Goal: Transaction & Acquisition: Download file/media

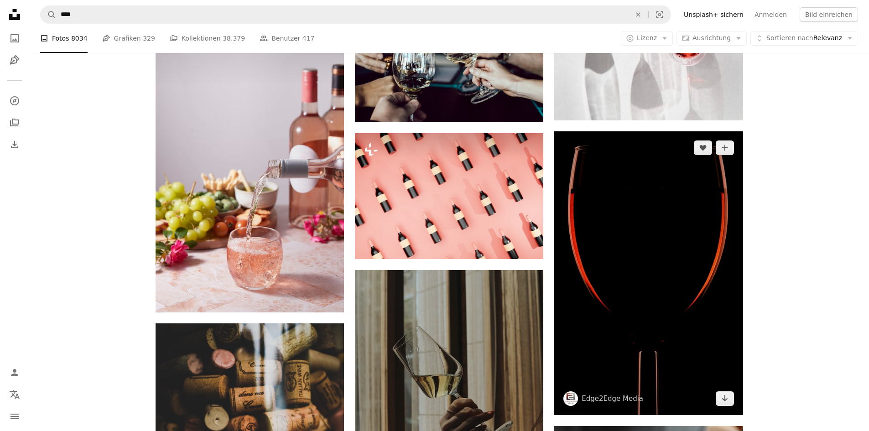
scroll to position [4164, 0]
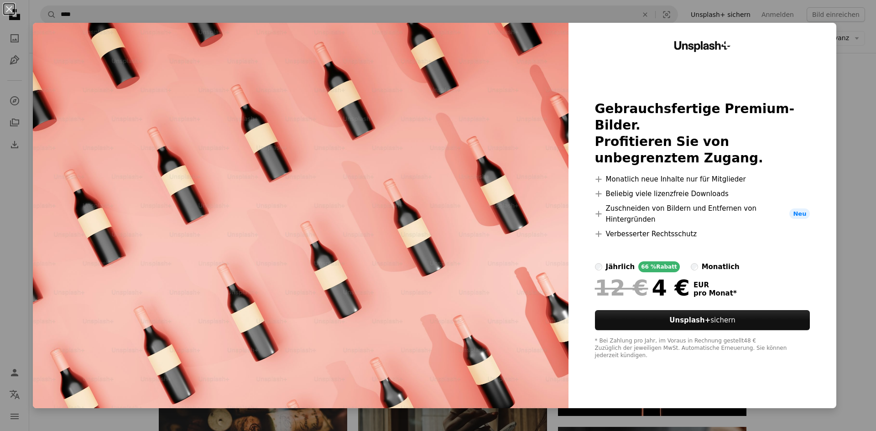
click at [853, 169] on div "An X shape Unsplash+ Gebrauchsfertige Premium-Bilder. Profitieren Sie von unbeg…" at bounding box center [438, 215] width 876 height 431
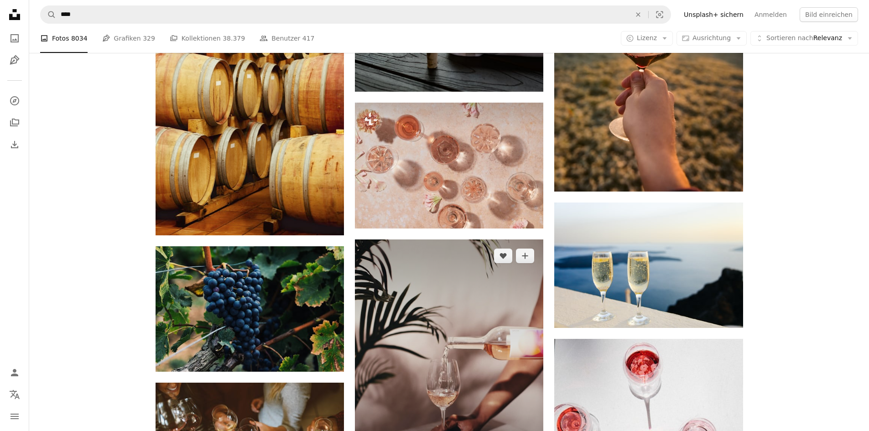
scroll to position [3662, 0]
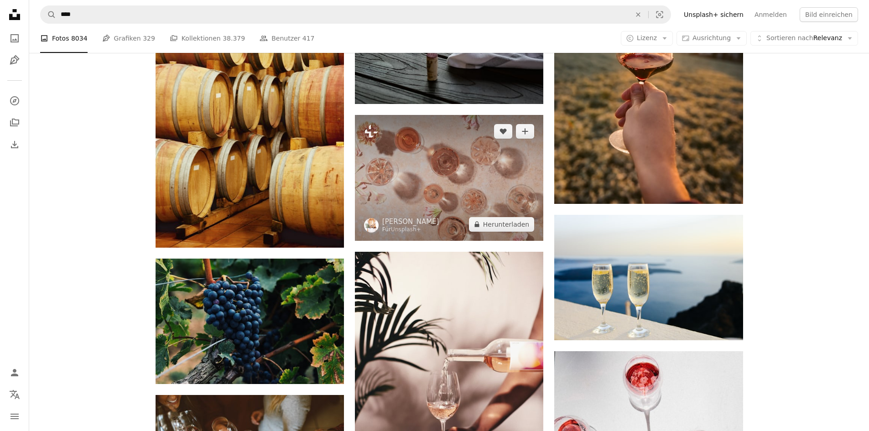
click at [442, 169] on img at bounding box center [449, 177] width 188 height 125
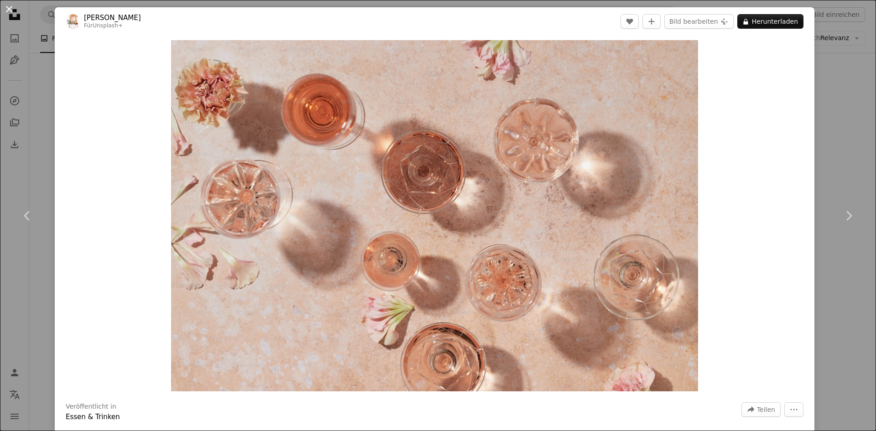
click at [9, 8] on button "An X shape" at bounding box center [9, 9] width 11 height 11
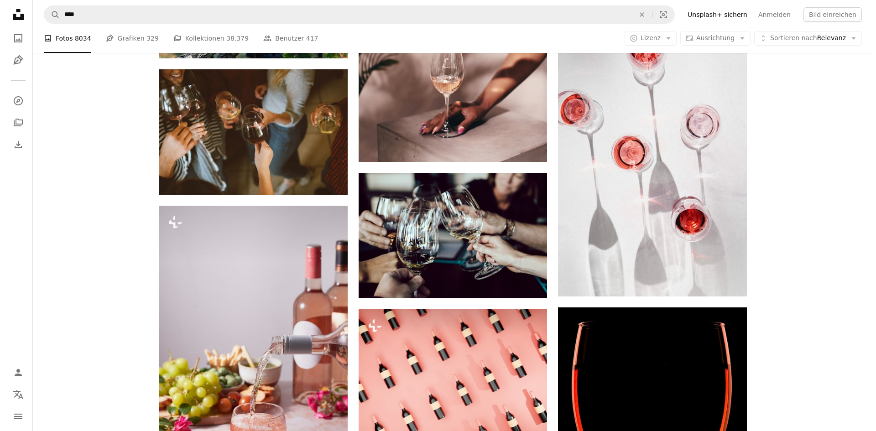
scroll to position [4164, 0]
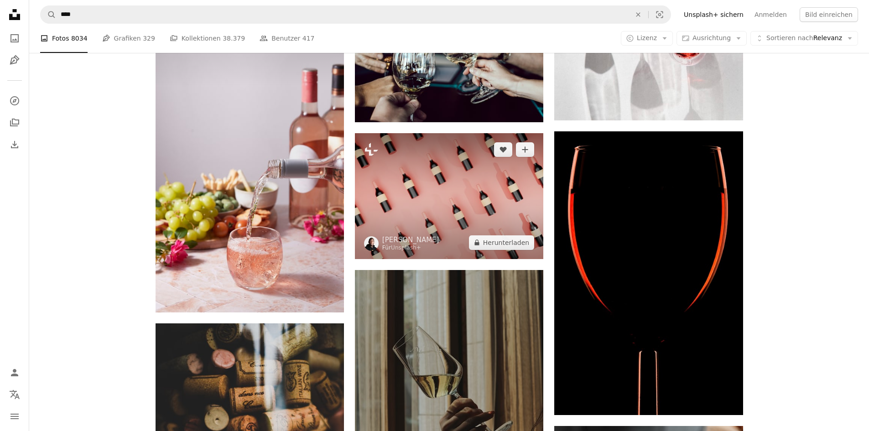
click at [422, 192] on img at bounding box center [449, 195] width 188 height 125
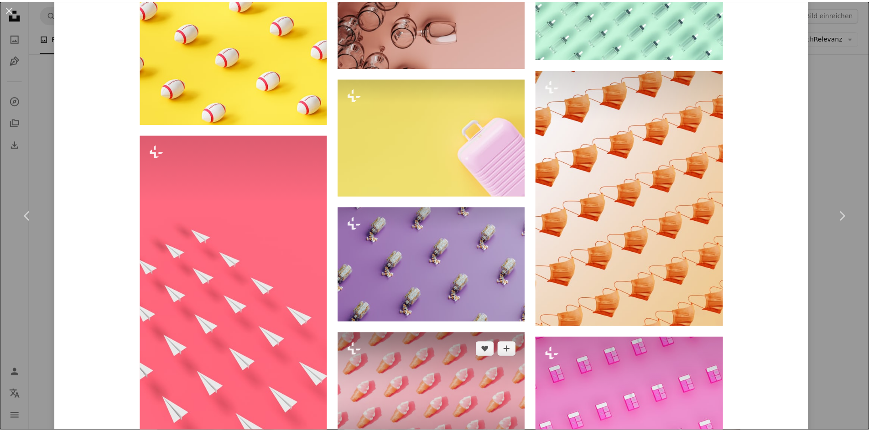
scroll to position [2737, 0]
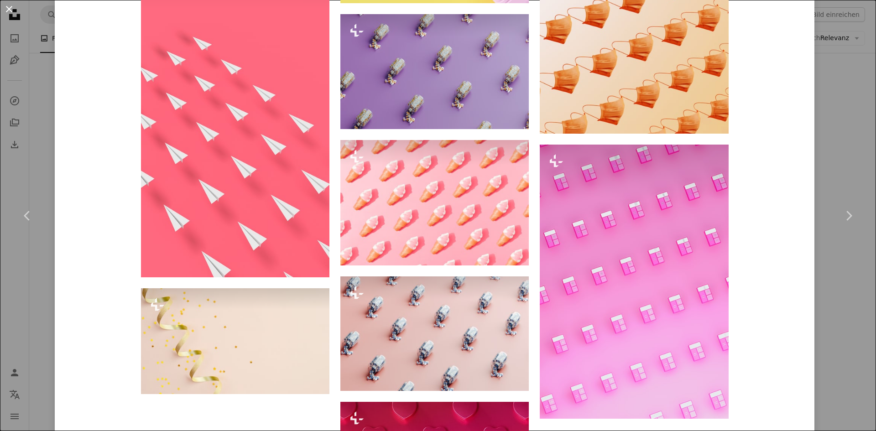
click at [12, 10] on button "An X shape" at bounding box center [9, 9] width 11 height 11
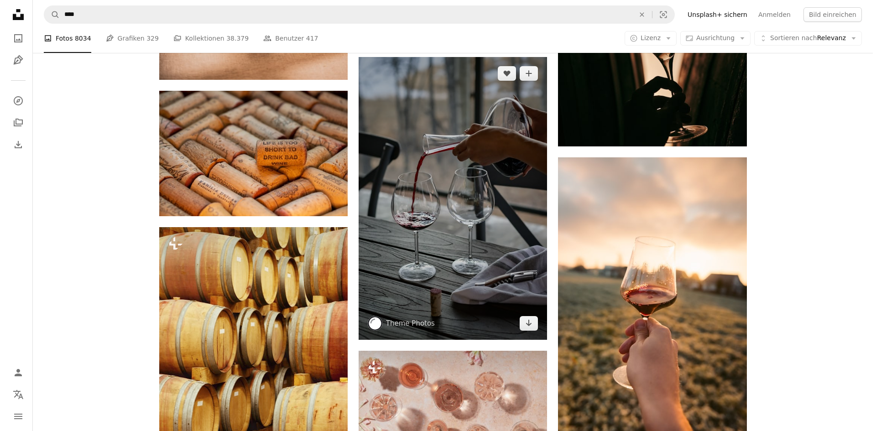
scroll to position [3617, 0]
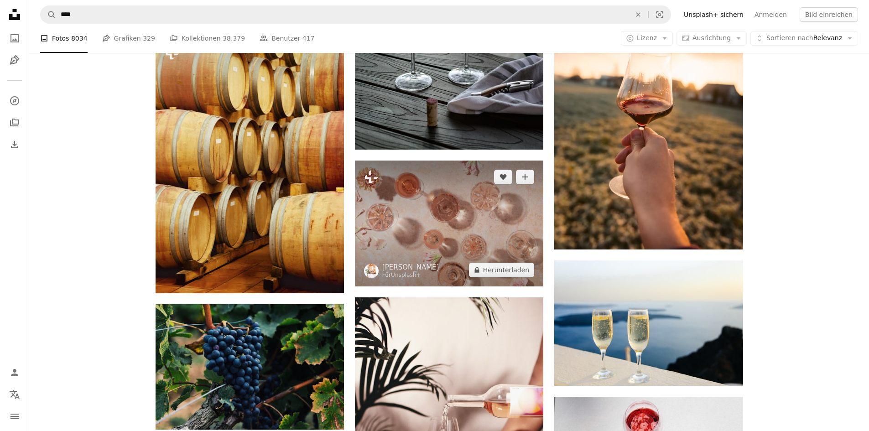
click at [416, 223] on img at bounding box center [449, 223] width 188 height 125
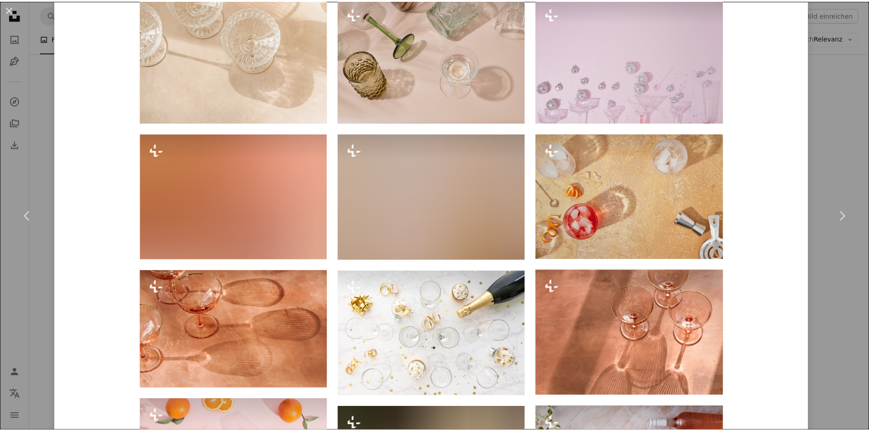
scroll to position [1049, 0]
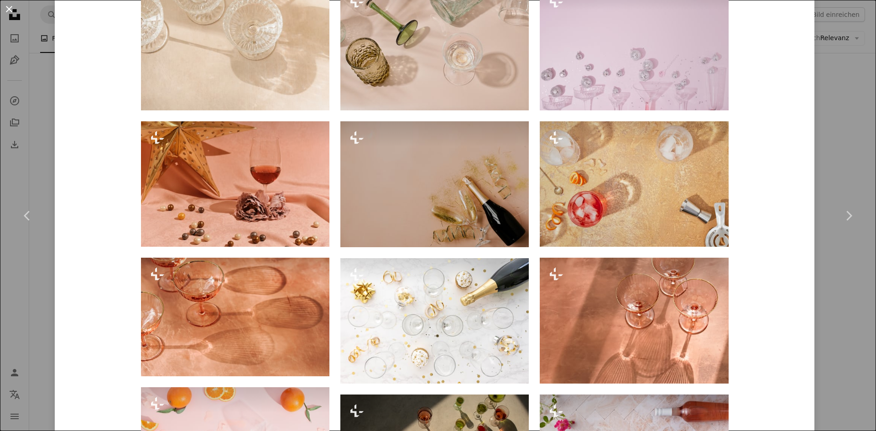
click at [14, 11] on button "An X shape" at bounding box center [9, 9] width 11 height 11
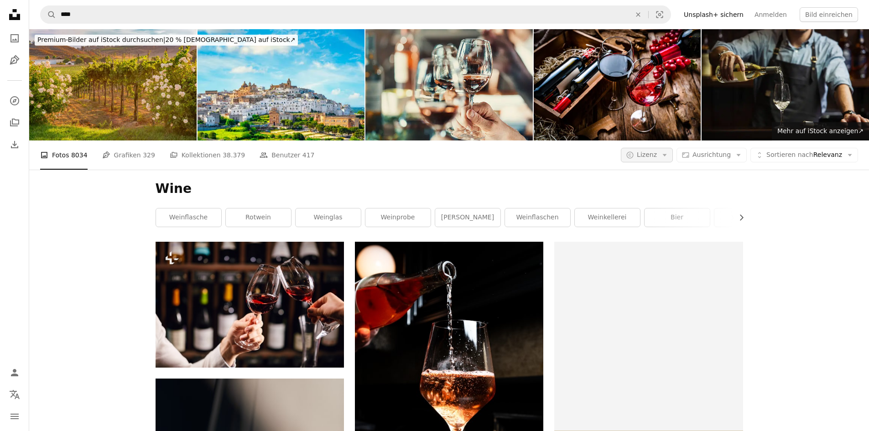
click at [669, 154] on icon "Arrow down" at bounding box center [664, 155] width 8 height 8
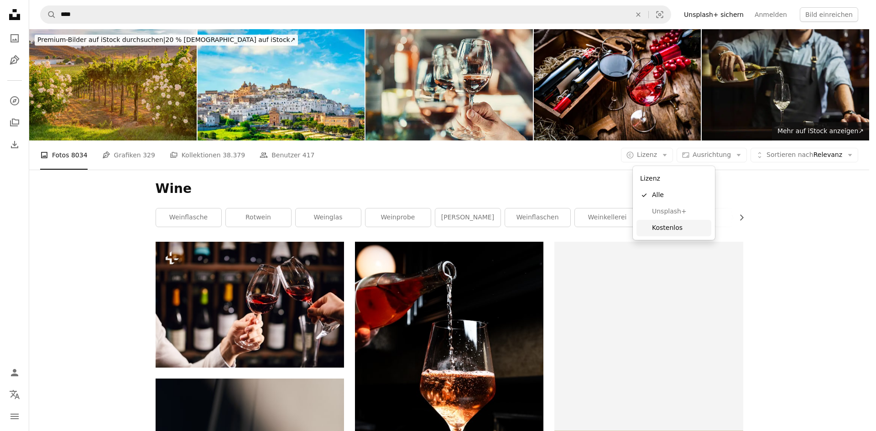
click at [675, 226] on span "Kostenlos" at bounding box center [680, 227] width 56 height 9
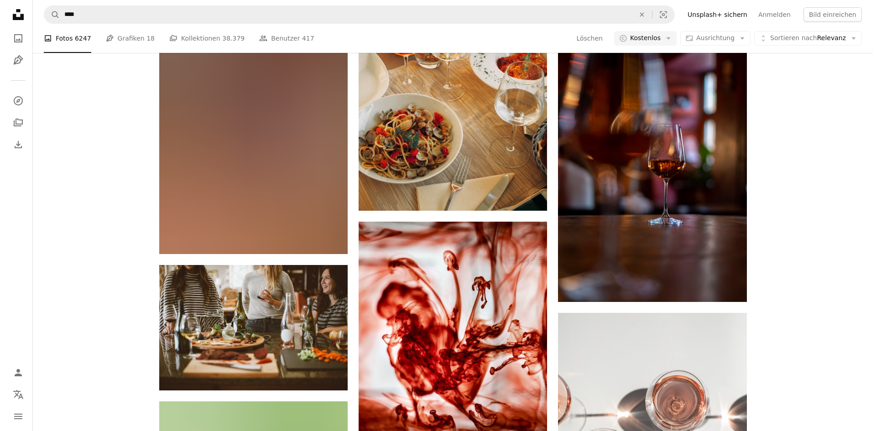
scroll to position [20844, 0]
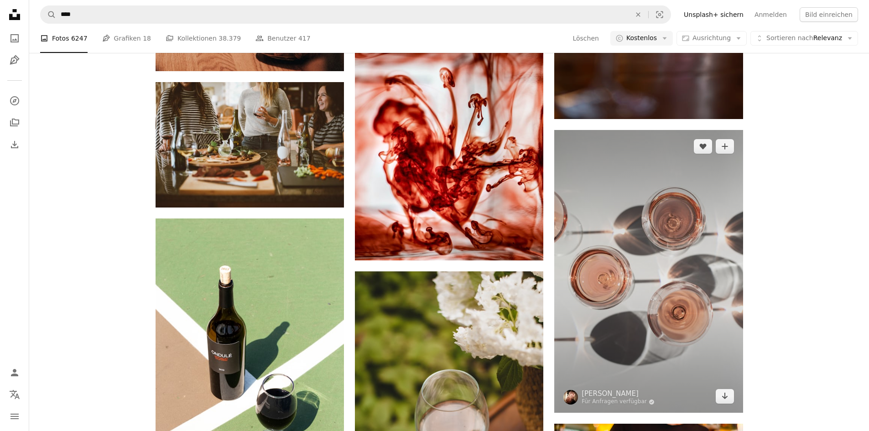
click at [660, 245] on img at bounding box center [648, 271] width 188 height 283
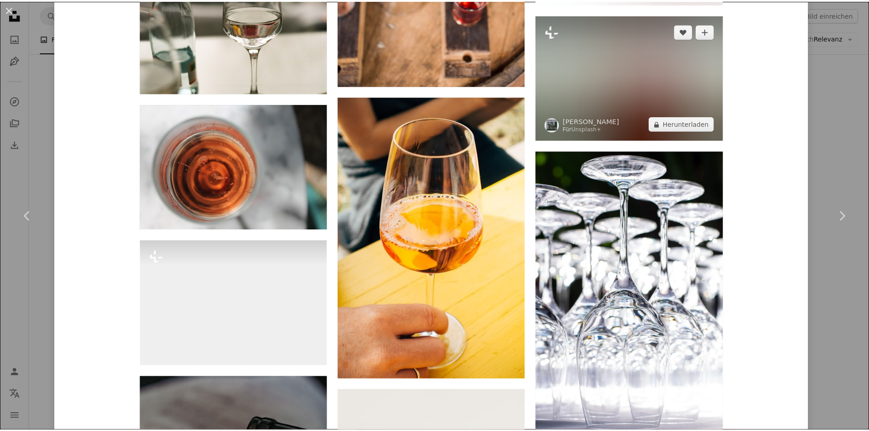
scroll to position [4877, 0]
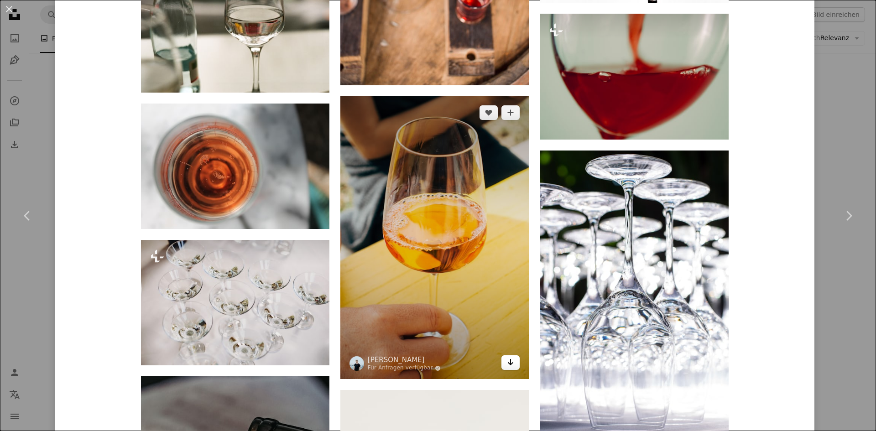
click at [508, 362] on icon "Arrow pointing down" at bounding box center [510, 362] width 7 height 11
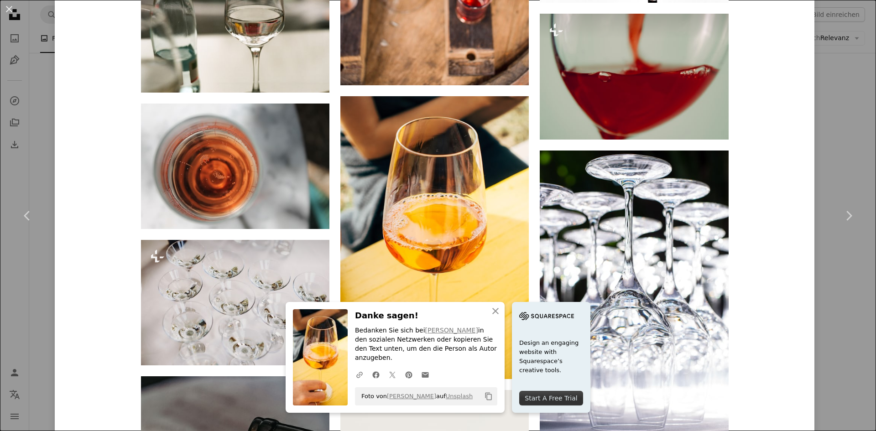
click at [8, 8] on button "An X shape" at bounding box center [9, 9] width 11 height 11
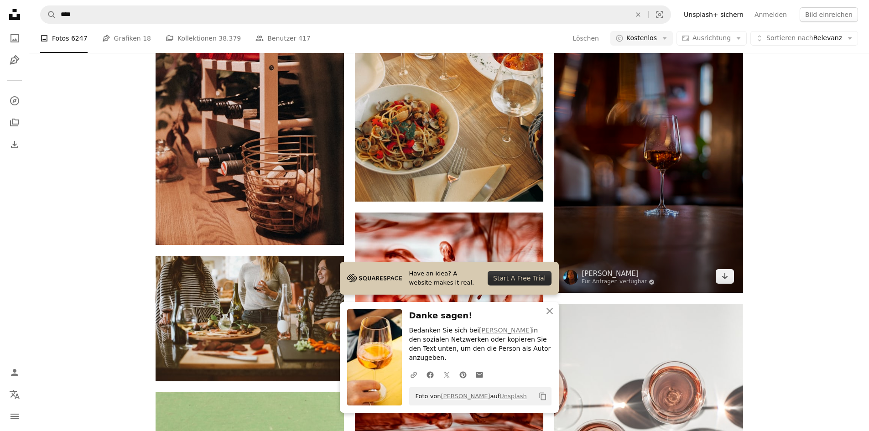
scroll to position [20616, 0]
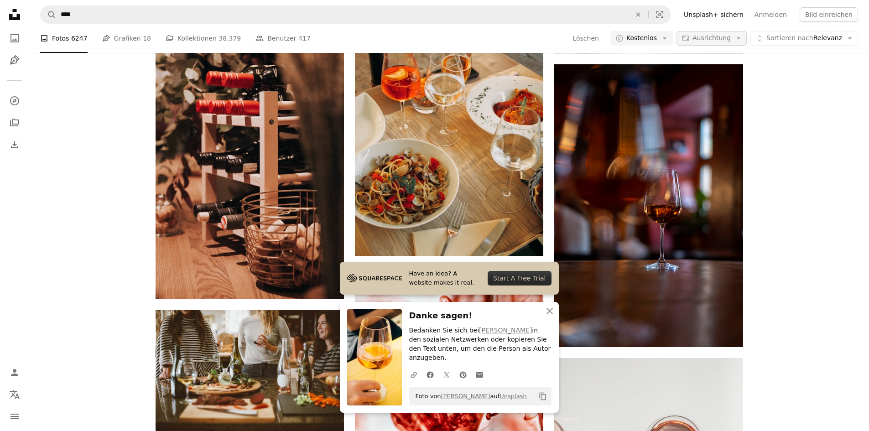
click at [742, 40] on icon "Arrow down" at bounding box center [738, 38] width 8 height 8
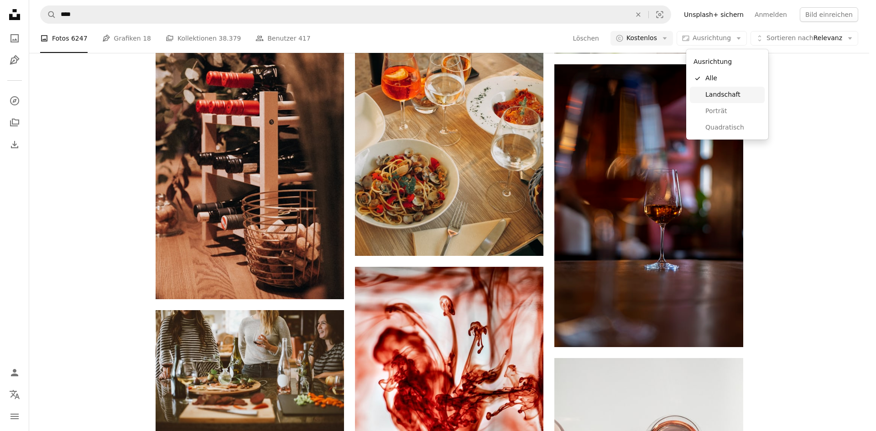
click at [723, 97] on span "Landschaft" at bounding box center [733, 94] width 56 height 9
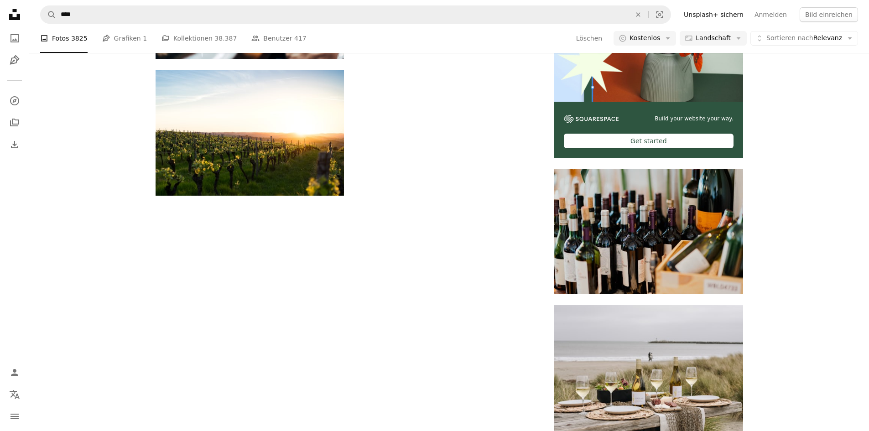
drag, startPoint x: 202, startPoint y: 188, endPoint x: 146, endPoint y: 185, distance: 55.3
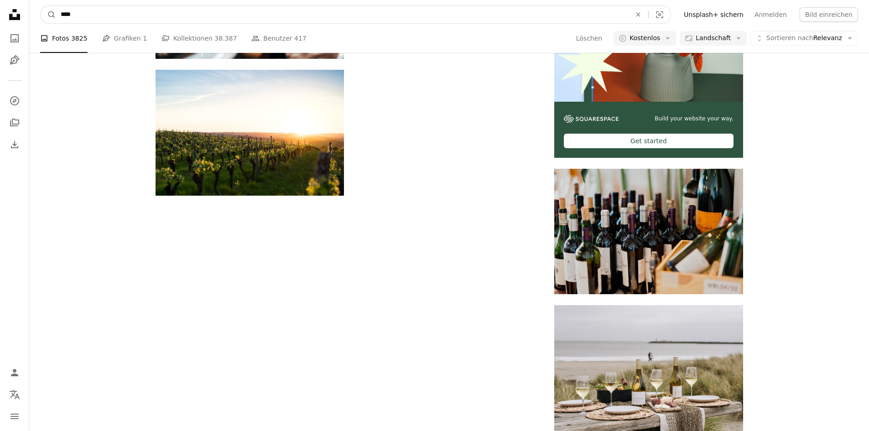
click at [94, 18] on input "****" at bounding box center [342, 14] width 572 height 17
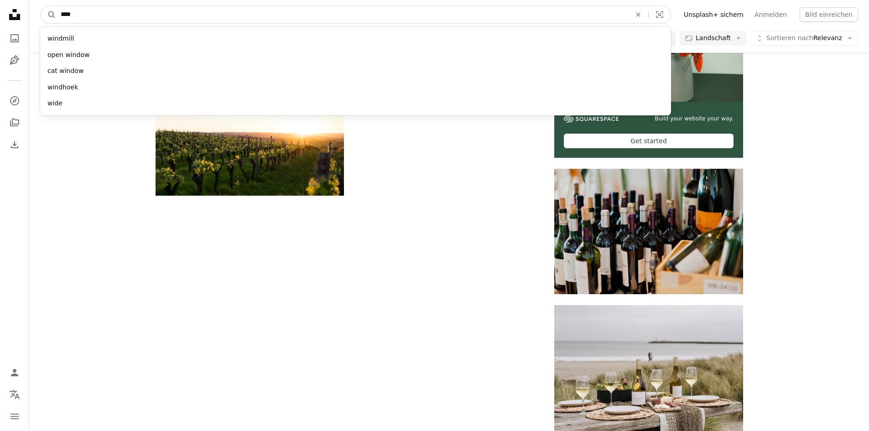
drag, startPoint x: 87, startPoint y: 16, endPoint x: 56, endPoint y: 10, distance: 31.1
click at [54, 14] on form "A magnifying glass **** windmill open window cat window windhoek wide An X shap…" at bounding box center [355, 14] width 631 height 18
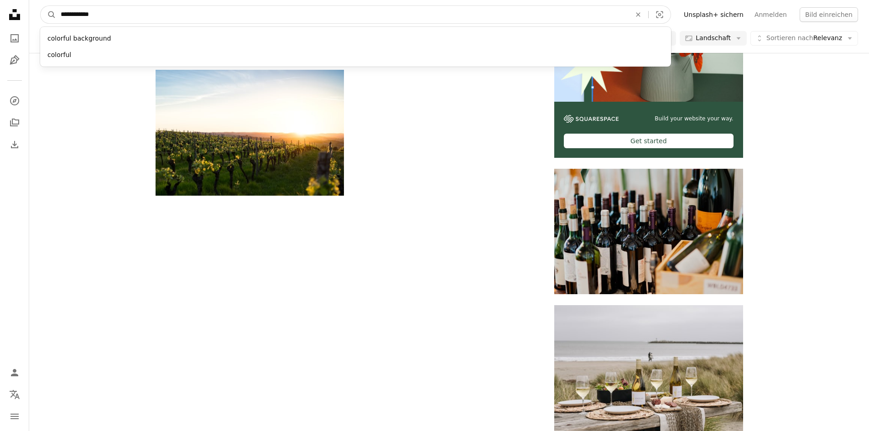
type input "**********"
click at [41, 6] on button "A magnifying glass" at bounding box center [49, 14] width 16 height 17
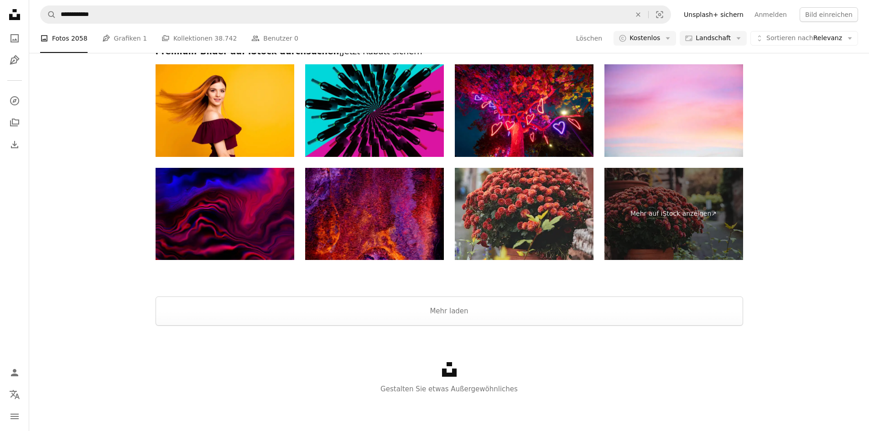
scroll to position [958, 0]
click at [497, 315] on button "Mehr laden" at bounding box center [449, 310] width 587 height 29
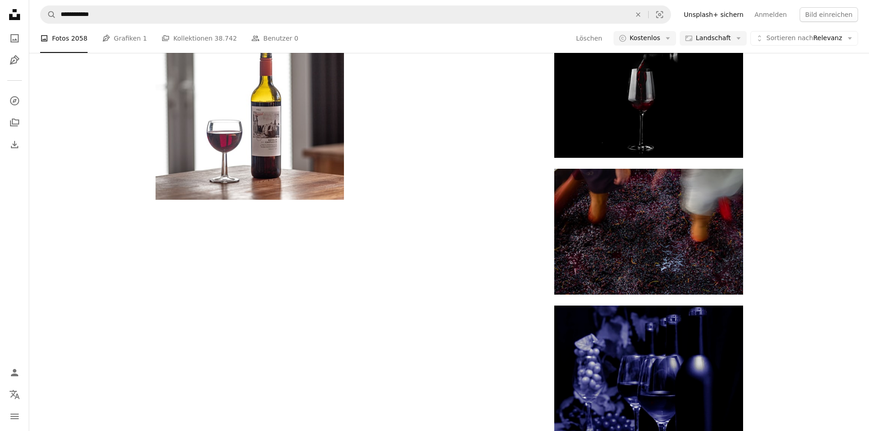
scroll to position [40, 0]
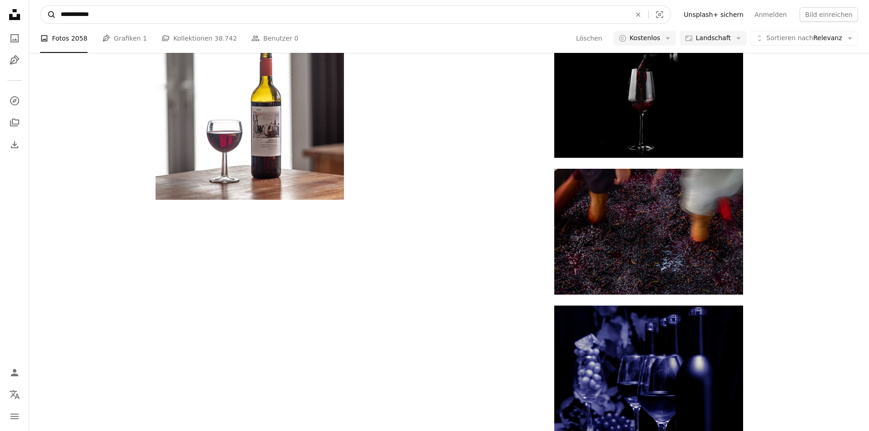
drag, startPoint x: 103, startPoint y: 16, endPoint x: 46, endPoint y: 15, distance: 57.0
click at [46, 15] on form "**********" at bounding box center [355, 14] width 631 height 18
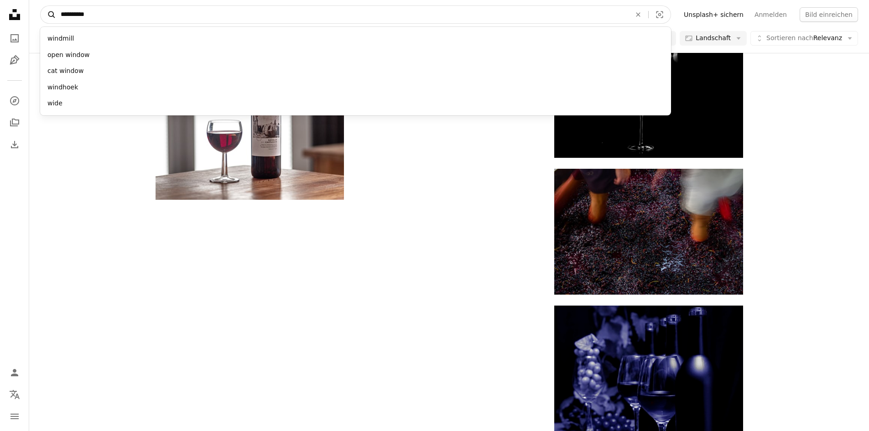
type input "**********"
click at [41, 6] on button "A magnifying glass" at bounding box center [49, 14] width 16 height 17
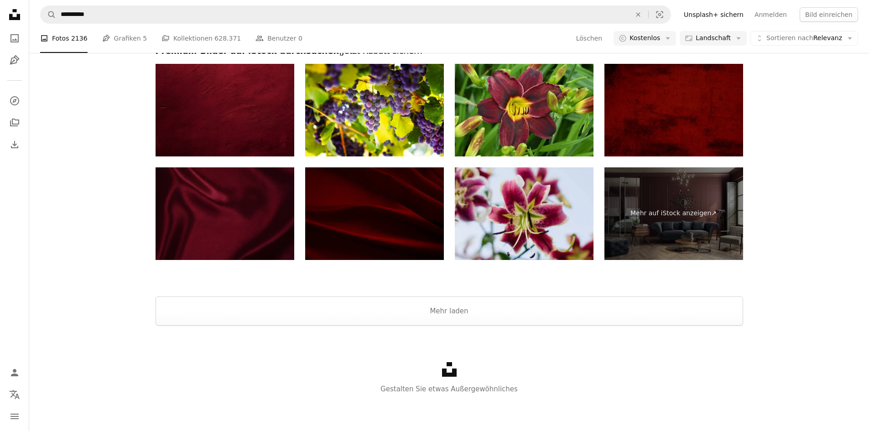
scroll to position [821, 0]
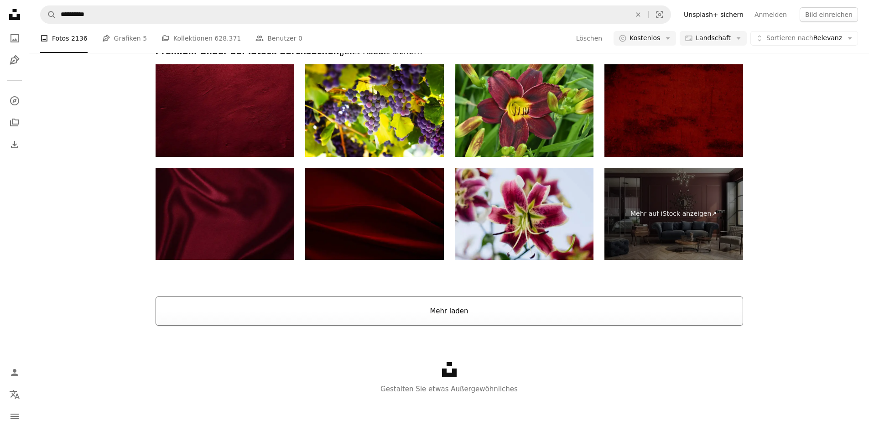
click at [468, 306] on button "Mehr laden" at bounding box center [449, 310] width 587 height 29
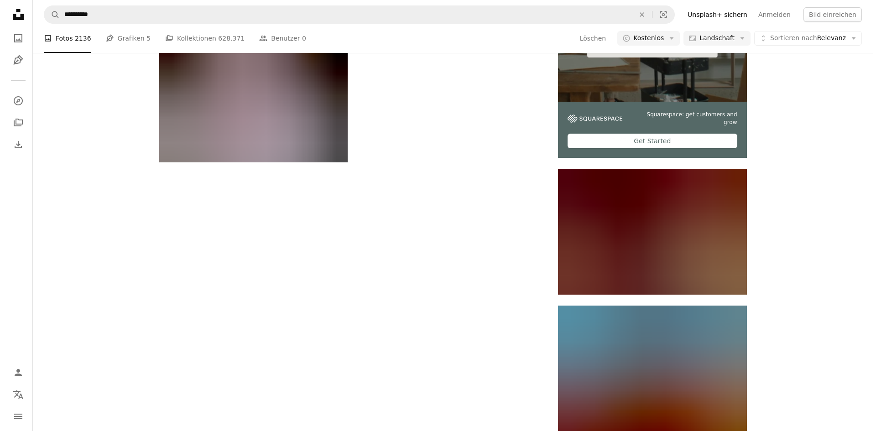
scroll to position [1852, 0]
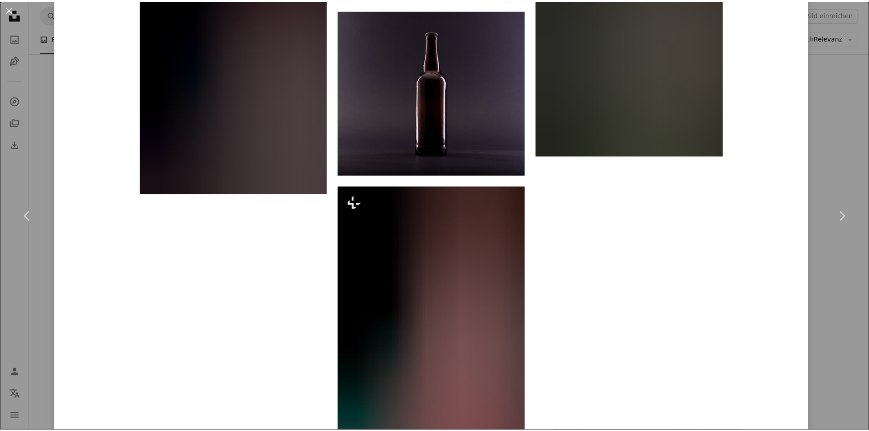
scroll to position [4607, 0]
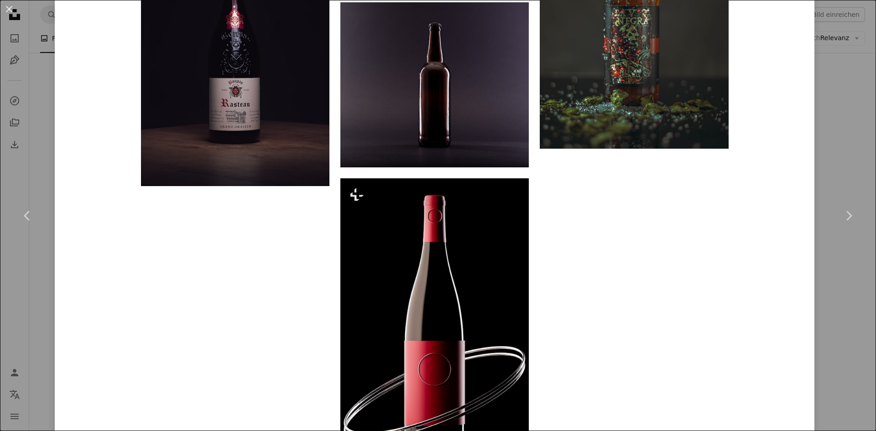
click at [10, 9] on button "An X shape" at bounding box center [9, 9] width 11 height 11
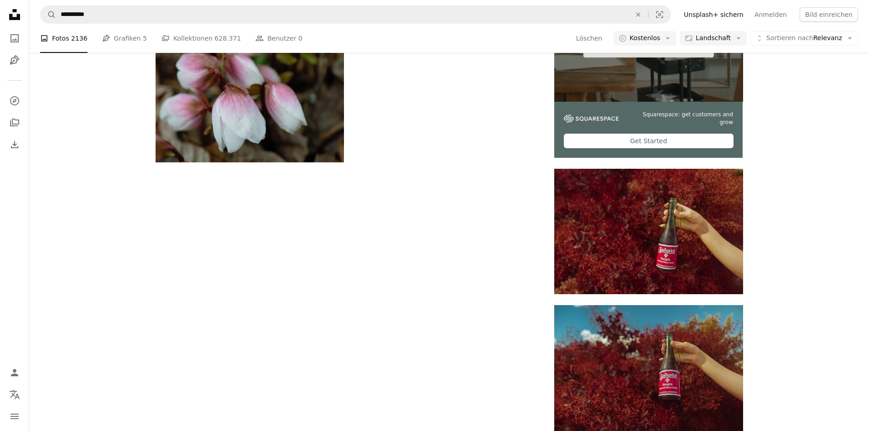
scroll to position [1578, 0]
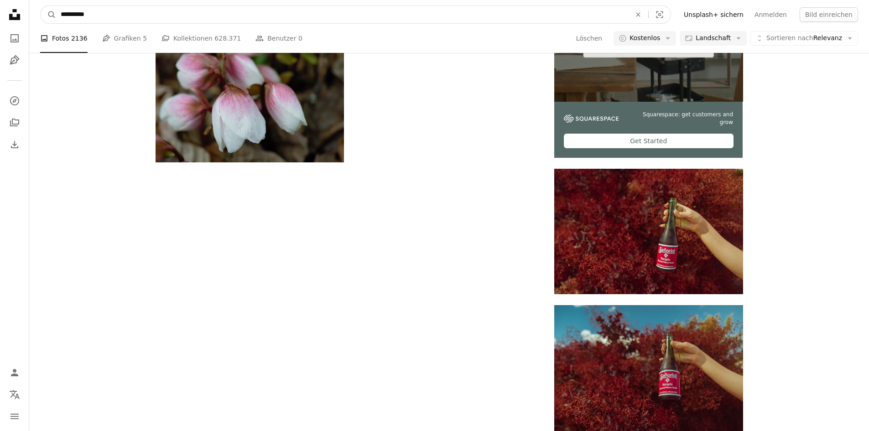
drag, startPoint x: 103, startPoint y: 12, endPoint x: -20, endPoint y: 13, distance: 122.7
type input "**********"
click button "A magnifying glass" at bounding box center [49, 14] width 16 height 17
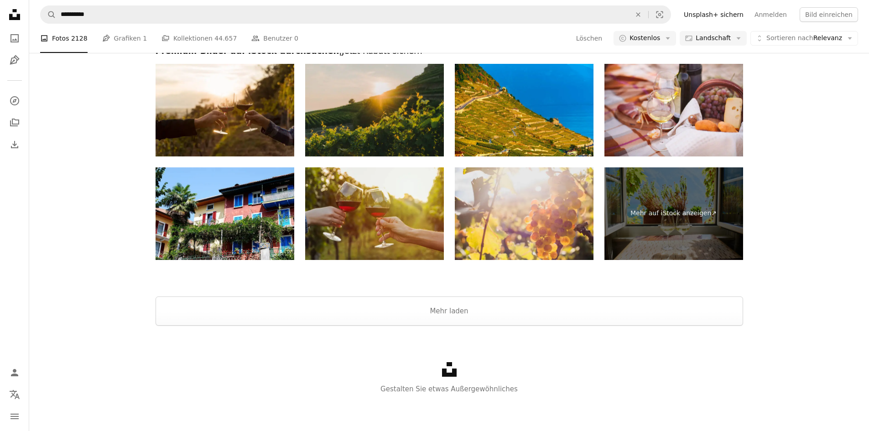
scroll to position [821, 0]
click at [509, 314] on button "Mehr laden" at bounding box center [449, 310] width 587 height 29
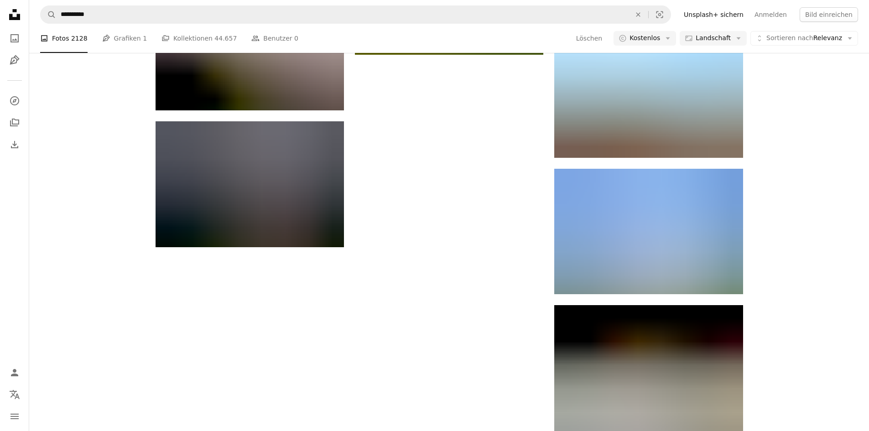
scroll to position [6821, 0]
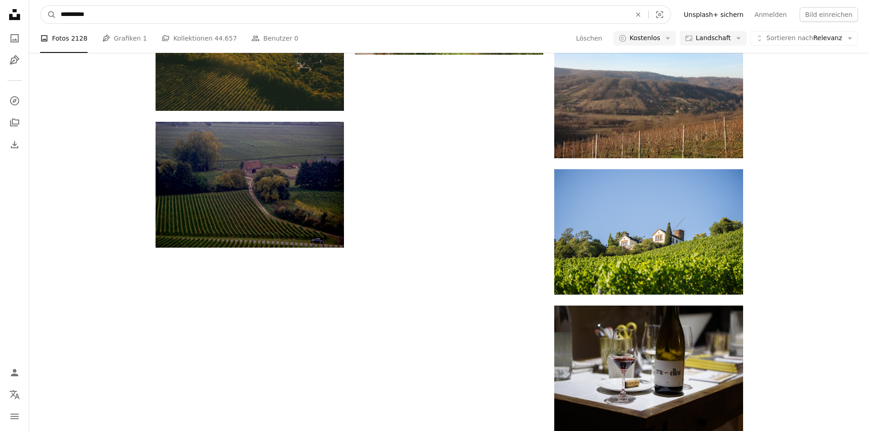
drag, startPoint x: 104, startPoint y: 14, endPoint x: 3, endPoint y: 10, distance: 101.8
type input "**********"
click at [41, 6] on button "A magnifying glass" at bounding box center [49, 14] width 16 height 17
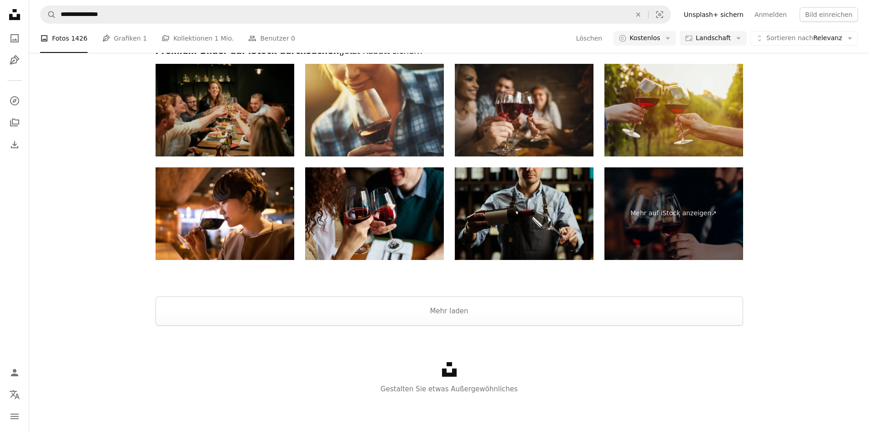
scroll to position [775, 0]
click at [464, 317] on button "Mehr laden" at bounding box center [449, 310] width 587 height 29
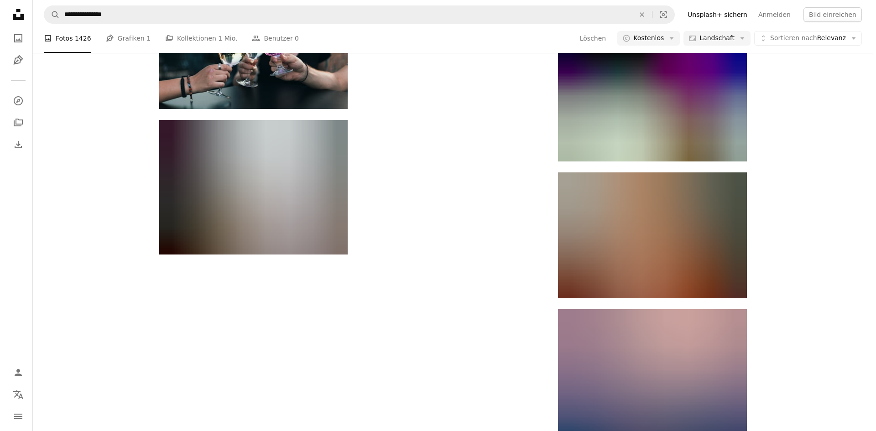
scroll to position [10105, 0]
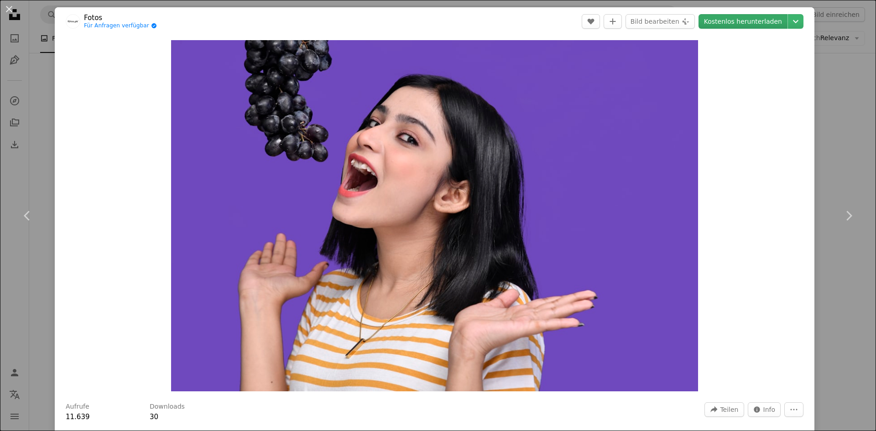
click at [729, 22] on link "Kostenlos herunterladen" at bounding box center [742, 21] width 89 height 15
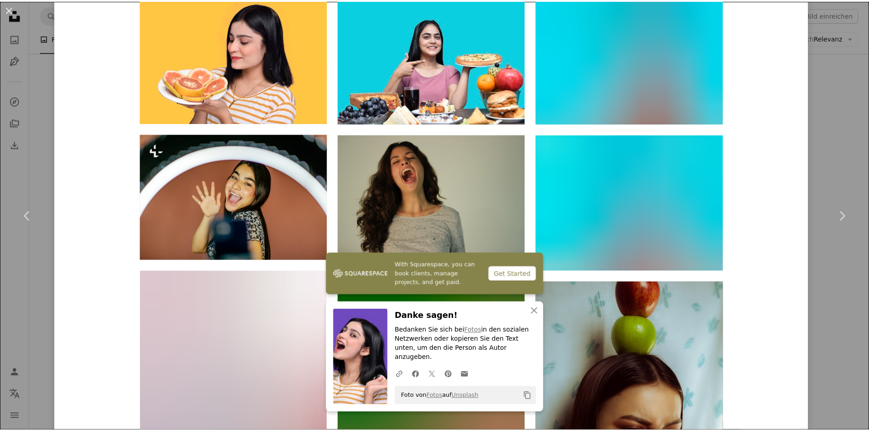
scroll to position [2643, 0]
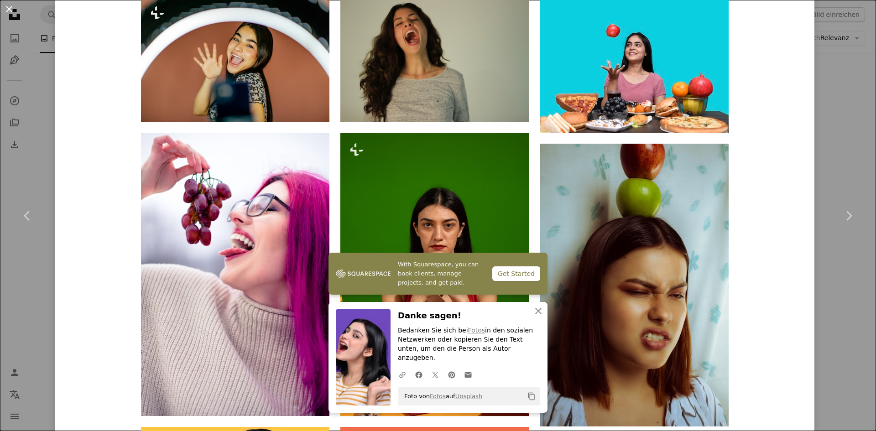
click at [8, 9] on button "An X shape" at bounding box center [9, 9] width 11 height 11
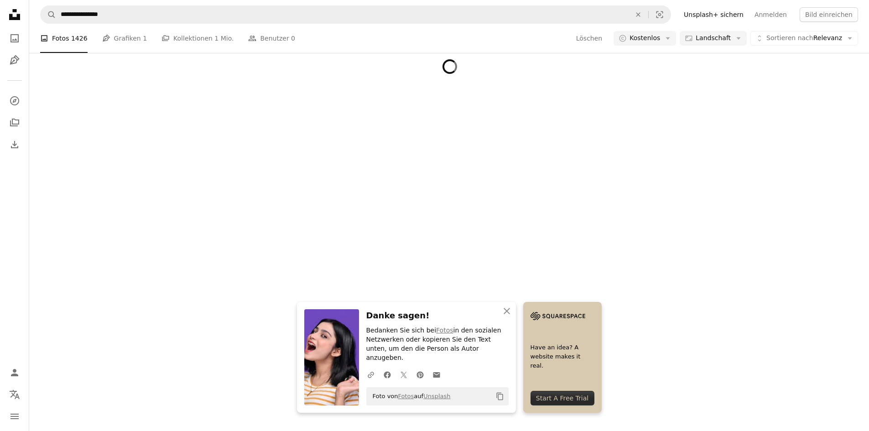
scroll to position [10293, 0]
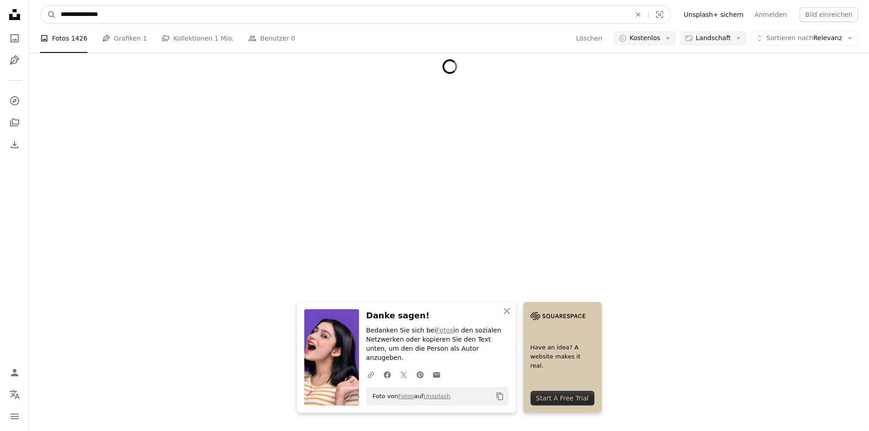
click at [40, 12] on form "**********" at bounding box center [355, 14] width 631 height 18
click at [130, 18] on input "**********" at bounding box center [342, 14] width 572 height 17
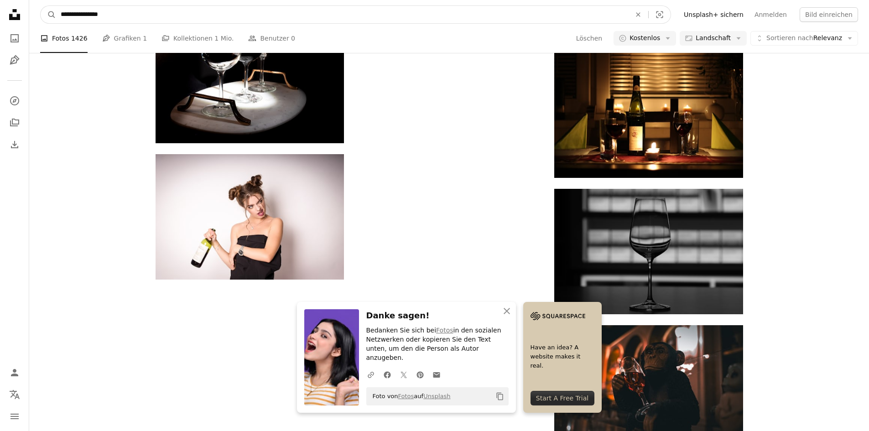
click at [63, 14] on input "**********" at bounding box center [342, 14] width 572 height 17
click at [60, 13] on input "**********" at bounding box center [342, 14] width 572 height 17
drag, startPoint x: 114, startPoint y: 15, endPoint x: 12, endPoint y: 14, distance: 101.7
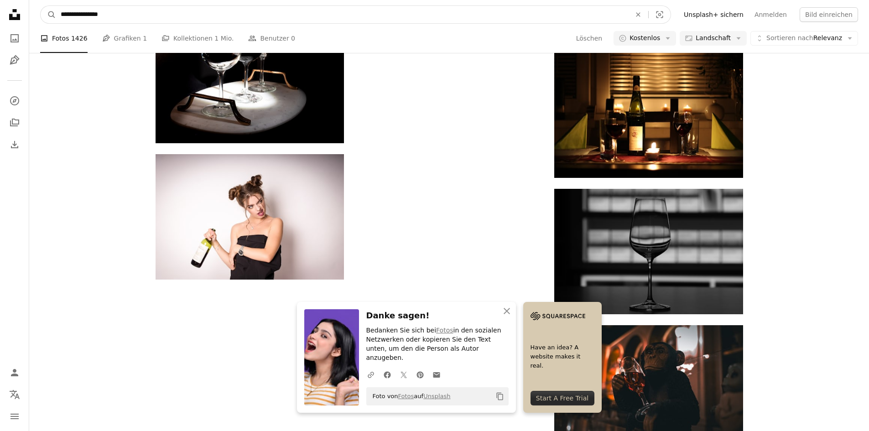
type input "****"
click at [41, 6] on button "A magnifying glass" at bounding box center [49, 14] width 16 height 17
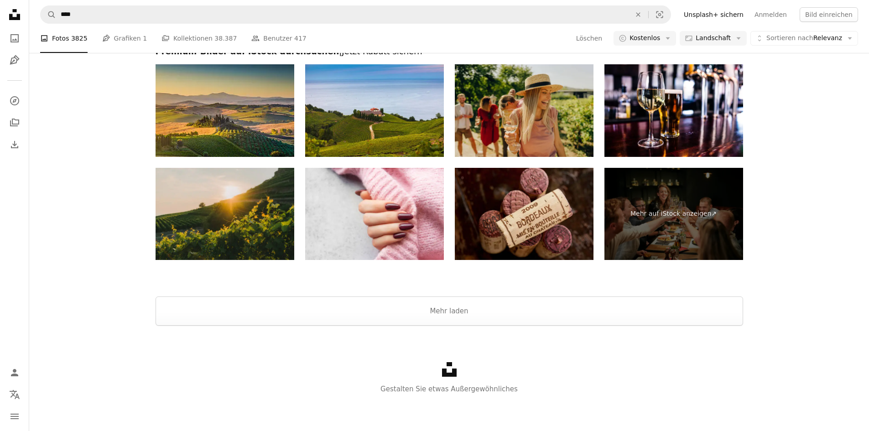
scroll to position [1049, 0]
click at [545, 308] on button "Mehr laden" at bounding box center [449, 310] width 587 height 29
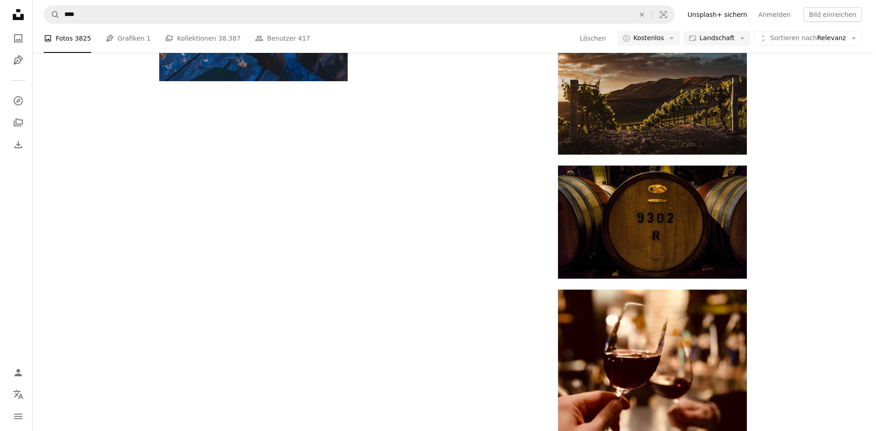
scroll to position [2037, 0]
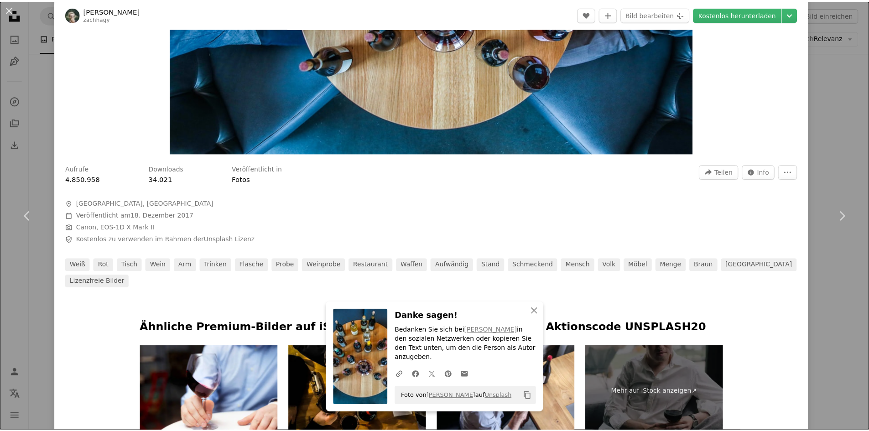
scroll to position [319, 0]
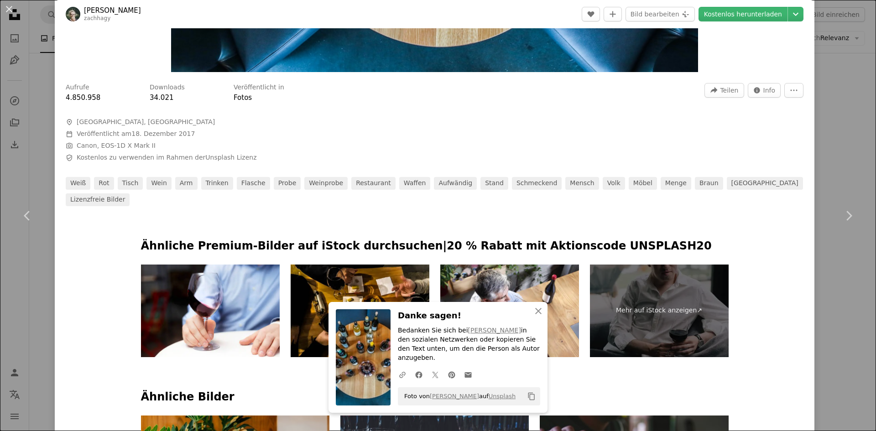
click at [10, 9] on button "An X shape" at bounding box center [9, 9] width 11 height 11
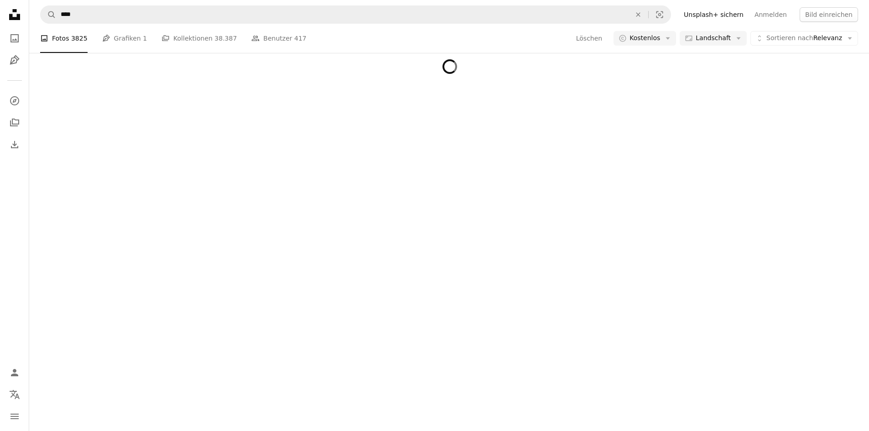
scroll to position [5868, 0]
